Goal: Transaction & Acquisition: Purchase product/service

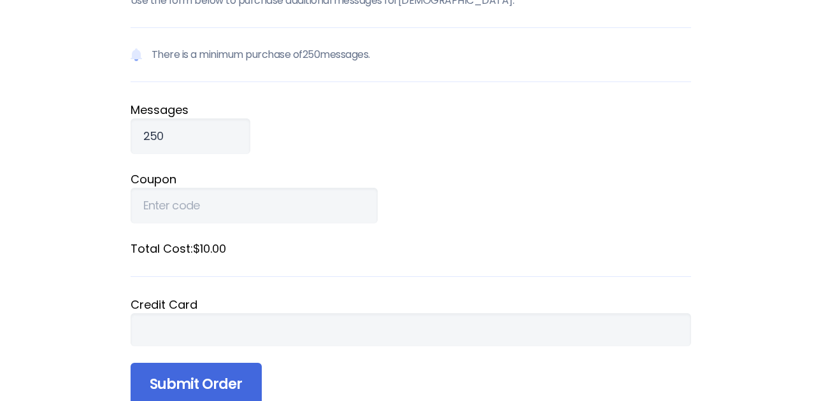
scroll to position [118, 0]
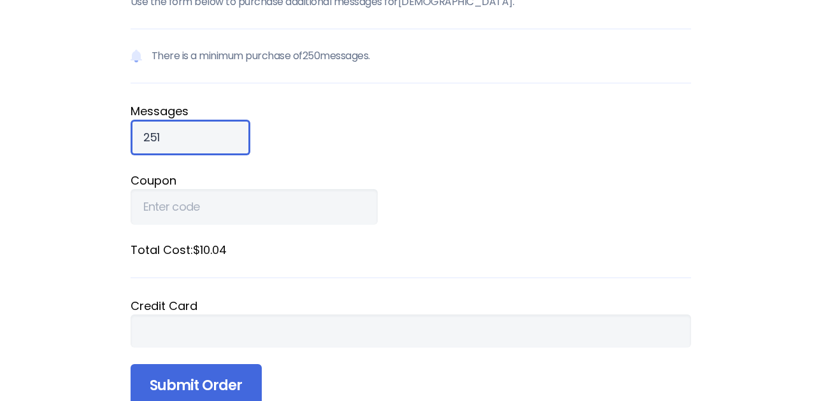
click at [213, 131] on input "251" at bounding box center [190, 138] width 120 height 36
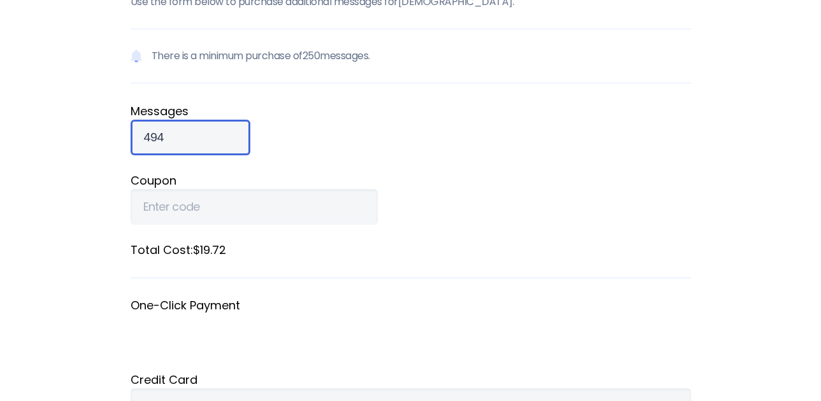
click at [212, 130] on input "494" at bounding box center [190, 138] width 120 height 36
click at [212, 130] on input "495" at bounding box center [190, 138] width 120 height 36
click at [212, 130] on input "496" at bounding box center [190, 138] width 120 height 36
click at [212, 130] on input "497" at bounding box center [190, 138] width 120 height 36
click at [212, 130] on input "498" at bounding box center [190, 138] width 120 height 36
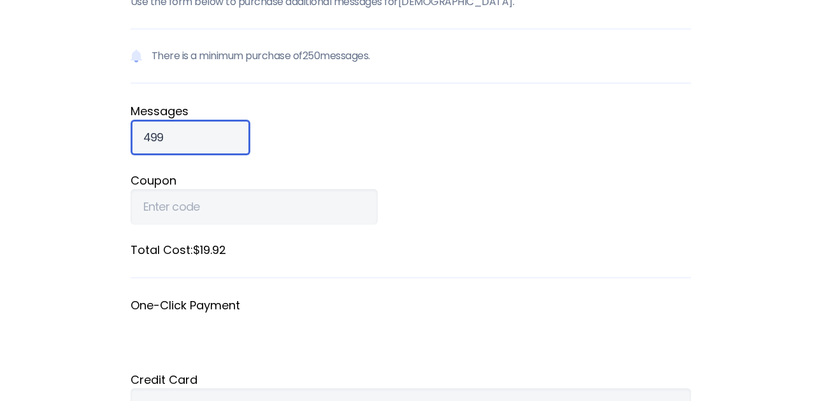
click at [212, 130] on input "499" at bounding box center [190, 138] width 120 height 36
type input "500"
click at [212, 130] on input "500" at bounding box center [190, 138] width 120 height 36
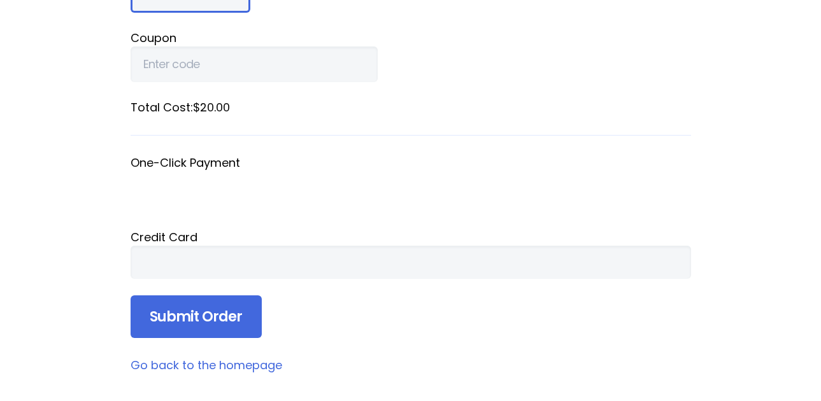
scroll to position [263, 0]
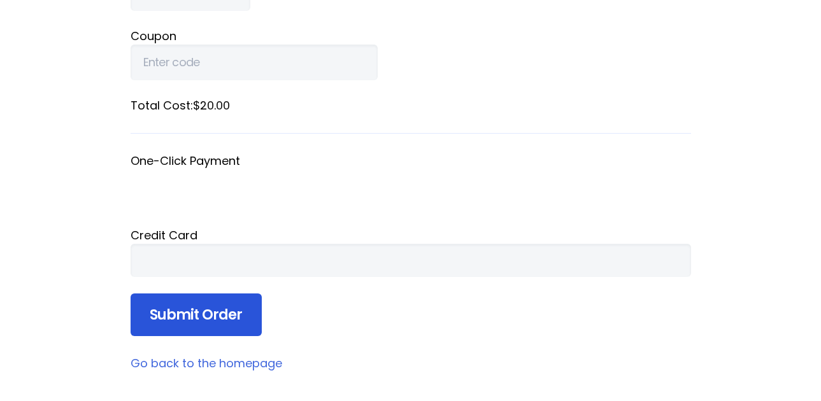
click at [169, 314] on input "Submit Order" at bounding box center [195, 314] width 131 height 43
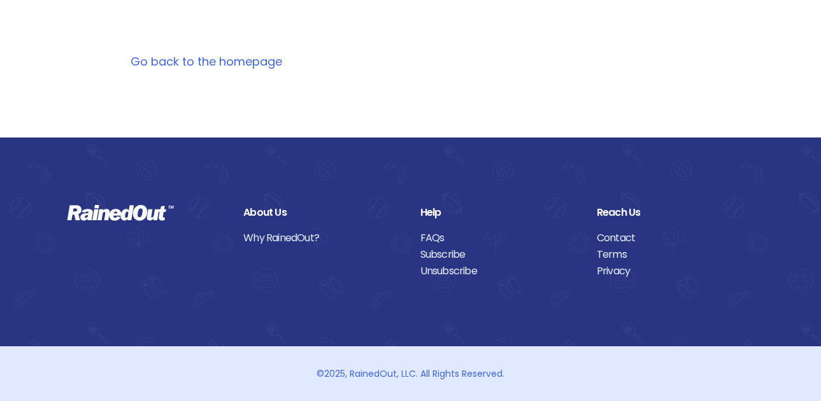
scroll to position [234, 0]
click at [173, 59] on link "Go back to the homepage" at bounding box center [206, 61] width 152 height 16
